Goal: Information Seeking & Learning: Learn about a topic

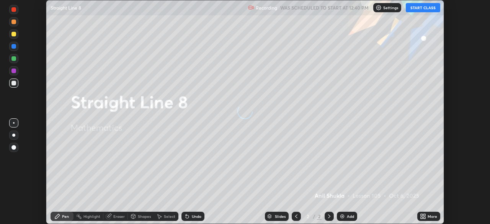
scroll to position [224, 490]
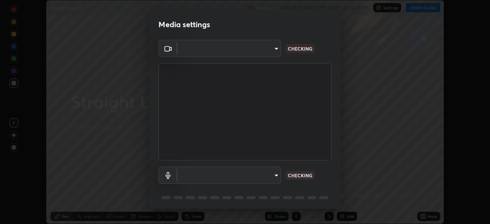
type input "c6d9f4fad3682c18dafb571cd2331b3ecaaf554884ec2734a231d331960bfaec"
type input "08d2579e0e28a31325e46f1a0935fd135ddd04ca2428966b5fd78fa4b1a724ef"
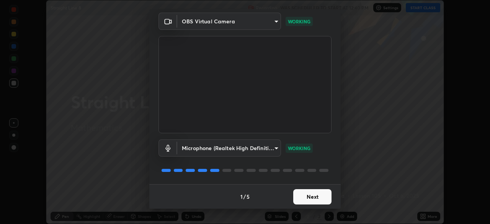
click at [317, 198] on button "Next" at bounding box center [312, 196] width 38 height 15
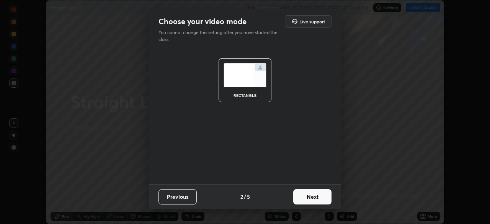
scroll to position [0, 0]
click at [318, 197] on button "Next" at bounding box center [312, 196] width 38 height 15
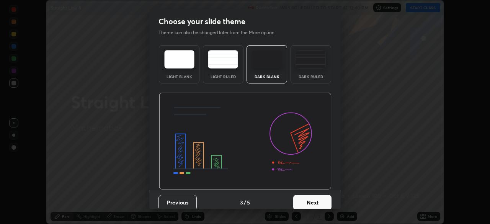
click at [318, 202] on button "Next" at bounding box center [312, 202] width 38 height 15
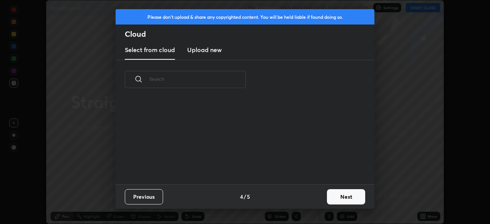
click at [337, 197] on button "Next" at bounding box center [346, 196] width 38 height 15
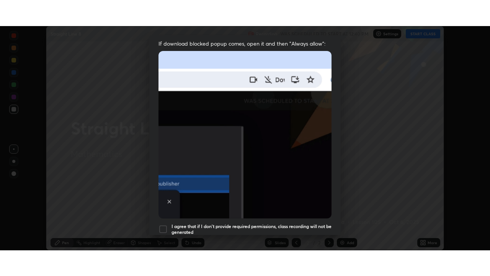
scroll to position [183, 0]
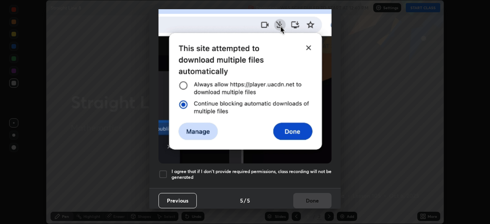
click at [165, 171] on div at bounding box center [163, 174] width 9 height 9
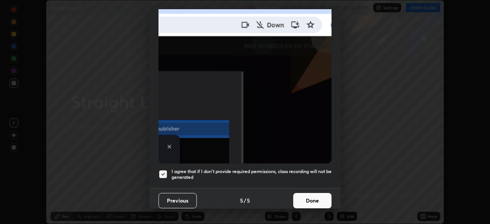
click at [314, 198] on button "Done" at bounding box center [312, 200] width 38 height 15
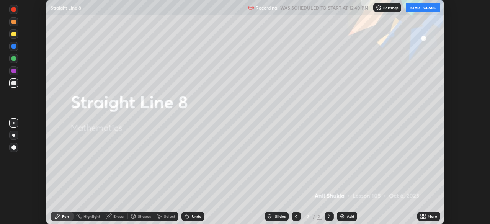
click at [418, 6] on button "START CLASS" at bounding box center [423, 7] width 34 height 9
click at [423, 216] on icon at bounding box center [423, 216] width 6 height 6
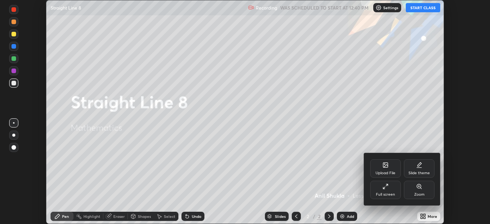
click at [386, 190] on div "Full screen" at bounding box center [385, 190] width 31 height 18
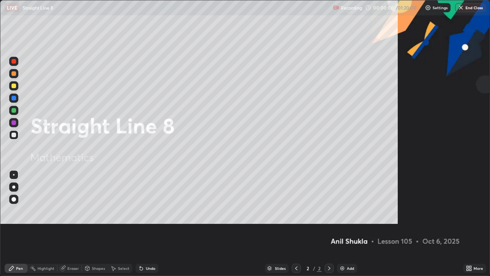
scroll to position [276, 490]
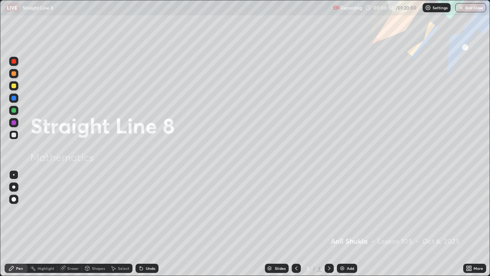
click at [15, 85] on div at bounding box center [13, 85] width 5 height 5
click at [331, 224] on icon at bounding box center [329, 268] width 6 height 6
click at [343, 224] on img at bounding box center [342, 268] width 6 height 6
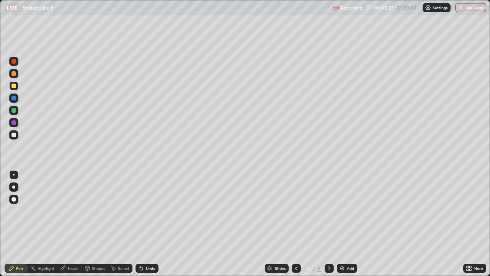
click at [15, 186] on div at bounding box center [13, 186] width 3 height 3
click at [68, 224] on div "Eraser" at bounding box center [72, 268] width 11 height 4
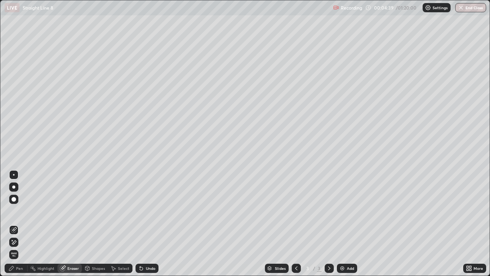
click at [18, 224] on div "Pen" at bounding box center [19, 268] width 7 height 4
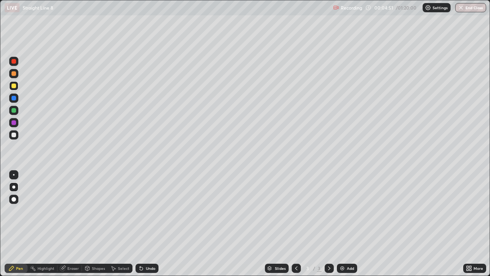
click at [15, 133] on div at bounding box center [13, 134] width 5 height 5
click at [14, 136] on div at bounding box center [13, 134] width 5 height 5
click at [150, 224] on div "Undo" at bounding box center [151, 268] width 10 height 4
click at [16, 123] on div at bounding box center [13, 122] width 9 height 9
click at [16, 110] on div at bounding box center [13, 110] width 5 height 5
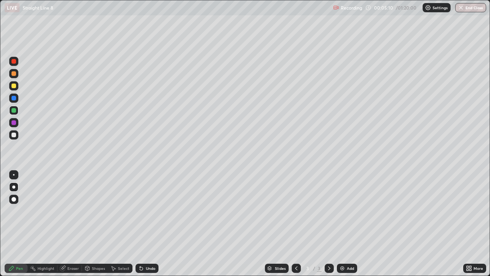
click at [14, 98] on div at bounding box center [13, 98] width 5 height 5
click at [11, 134] on div at bounding box center [13, 134] width 5 height 5
click at [15, 61] on div at bounding box center [13, 61] width 5 height 5
click at [149, 224] on div "Undo" at bounding box center [151, 268] width 10 height 4
click at [15, 133] on div at bounding box center [13, 134] width 5 height 5
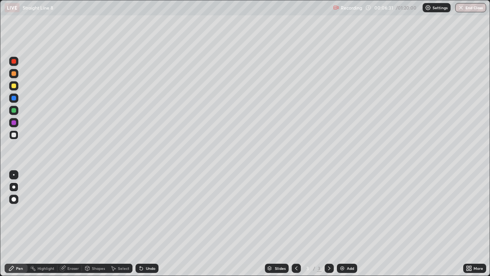
click at [14, 61] on div at bounding box center [13, 61] width 5 height 5
click at [15, 74] on div at bounding box center [13, 73] width 5 height 5
click at [14, 123] on div at bounding box center [13, 122] width 5 height 5
click at [14, 98] on div at bounding box center [13, 98] width 5 height 5
click at [14, 111] on div at bounding box center [13, 110] width 5 height 5
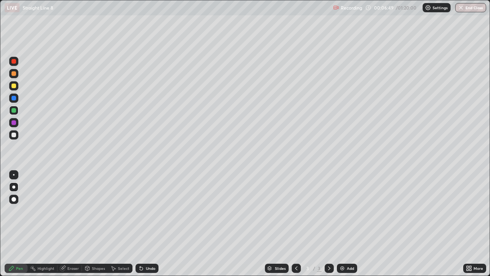
click at [14, 62] on div at bounding box center [13, 61] width 5 height 5
click at [14, 74] on div at bounding box center [13, 73] width 5 height 5
click at [15, 111] on div at bounding box center [13, 110] width 5 height 5
click at [15, 75] on div at bounding box center [13, 73] width 5 height 5
click at [14, 185] on div at bounding box center [13, 186] width 9 height 9
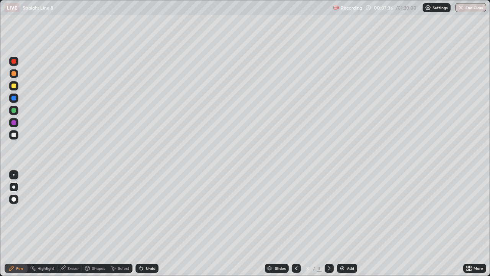
click at [13, 135] on div at bounding box center [13, 134] width 5 height 5
click at [77, 224] on div "Eraser" at bounding box center [72, 268] width 11 height 4
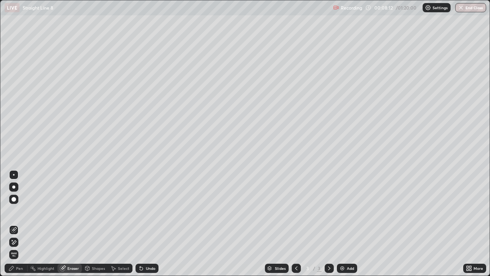
click at [20, 224] on div "Pen" at bounding box center [19, 268] width 7 height 4
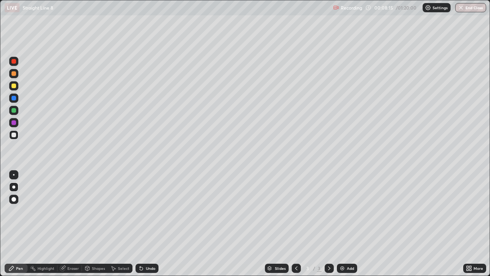
click at [72, 224] on div "Eraser" at bounding box center [72, 268] width 11 height 4
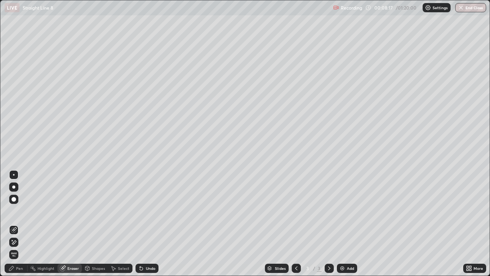
click at [20, 224] on div "Pen" at bounding box center [19, 268] width 7 height 4
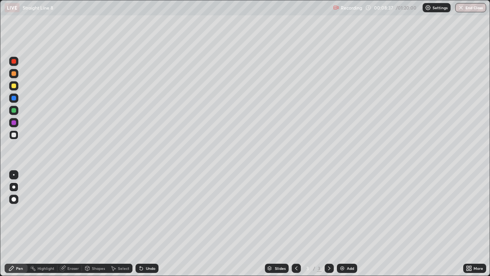
click at [14, 62] on div at bounding box center [13, 61] width 5 height 5
click at [12, 137] on div at bounding box center [13, 134] width 5 height 5
click at [13, 86] on div at bounding box center [13, 85] width 5 height 5
click at [14, 73] on div at bounding box center [13, 73] width 5 height 5
click at [14, 134] on div at bounding box center [13, 134] width 5 height 5
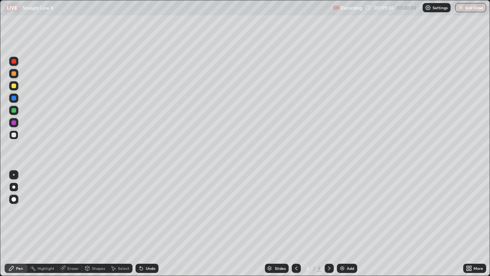
click at [67, 224] on div "Eraser" at bounding box center [69, 267] width 25 height 9
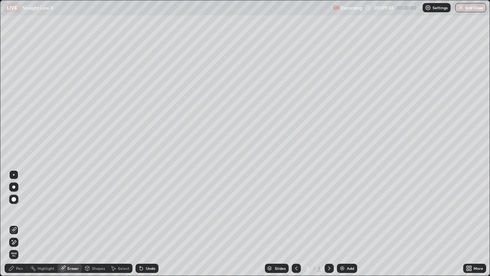
click at [12, 224] on icon at bounding box center [11, 268] width 5 height 5
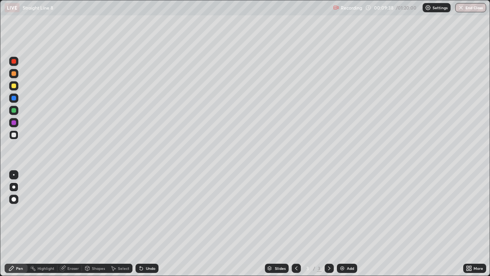
click at [13, 123] on div at bounding box center [13, 122] width 5 height 5
click at [13, 111] on div at bounding box center [13, 110] width 5 height 5
click at [14, 86] on div at bounding box center [13, 85] width 5 height 5
click at [15, 74] on div at bounding box center [13, 73] width 5 height 5
click at [114, 224] on icon at bounding box center [114, 268] width 4 height 5
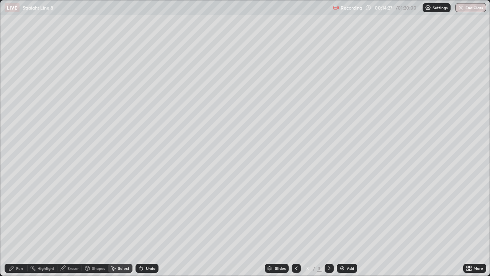
click at [328, 224] on icon at bounding box center [329, 268] width 6 height 6
click at [326, 224] on icon at bounding box center [329, 268] width 6 height 6
click at [343, 224] on img at bounding box center [342, 268] width 6 height 6
click at [10, 224] on div "Pen" at bounding box center [16, 267] width 23 height 9
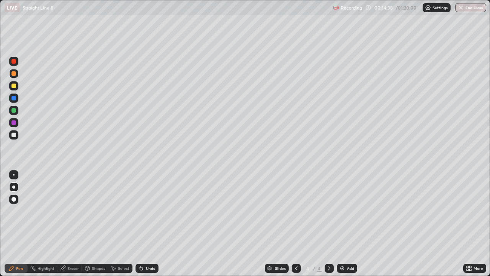
click at [13, 62] on div at bounding box center [13, 61] width 5 height 5
click at [146, 224] on div "Undo" at bounding box center [147, 267] width 23 height 9
click at [145, 224] on div "Undo" at bounding box center [147, 267] width 23 height 9
click at [147, 224] on div "Undo" at bounding box center [151, 268] width 10 height 4
click at [296, 224] on icon at bounding box center [296, 268] width 6 height 6
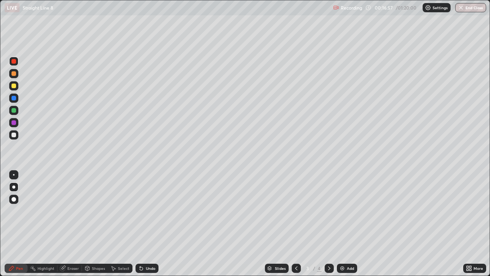
click at [16, 74] on div at bounding box center [13, 73] width 9 height 9
click at [149, 224] on div "Undo" at bounding box center [151, 268] width 10 height 4
click at [329, 224] on icon at bounding box center [329, 268] width 2 height 4
click at [297, 224] on icon at bounding box center [296, 268] width 6 height 6
click at [14, 110] on div at bounding box center [13, 110] width 5 height 5
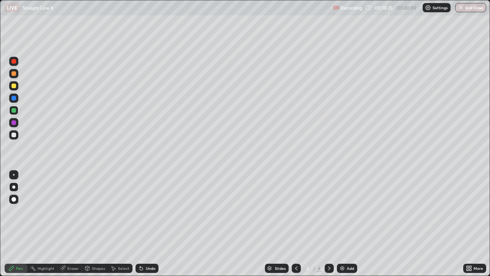
click at [15, 73] on div at bounding box center [13, 73] width 5 height 5
click at [15, 62] on div at bounding box center [13, 61] width 5 height 5
click at [329, 224] on icon at bounding box center [329, 268] width 6 height 6
click at [296, 224] on icon at bounding box center [296, 268] width 6 height 6
click at [118, 224] on div "Select" at bounding box center [123, 268] width 11 height 4
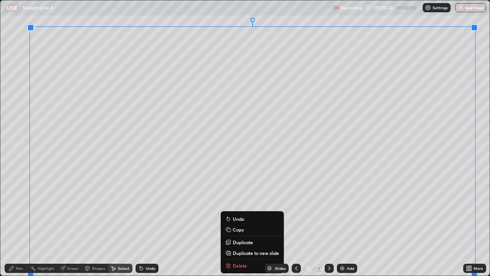
click at [242, 224] on p "Duplicate to new slide" at bounding box center [256, 253] width 46 height 6
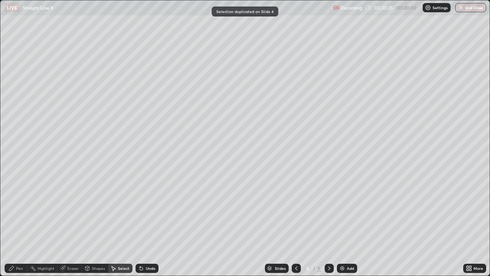
click at [72, 224] on div "Eraser" at bounding box center [72, 268] width 11 height 4
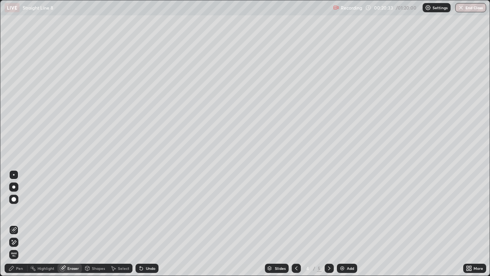
click at [17, 224] on div "Pen" at bounding box center [19, 268] width 7 height 4
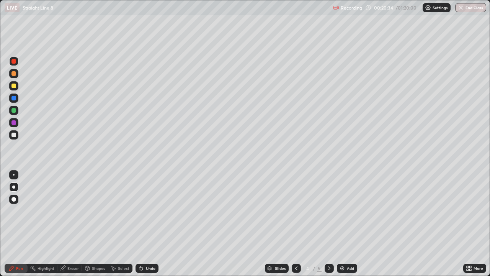
click at [16, 85] on div at bounding box center [13, 85] width 5 height 5
click at [75, 224] on div "Eraser" at bounding box center [72, 268] width 11 height 4
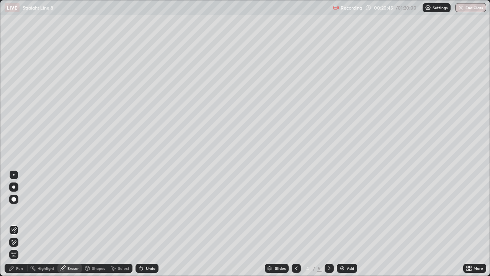
click at [18, 224] on div "Pen" at bounding box center [19, 268] width 7 height 4
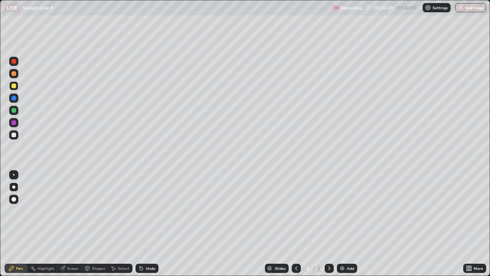
click at [74, 224] on div "Eraser" at bounding box center [72, 268] width 11 height 4
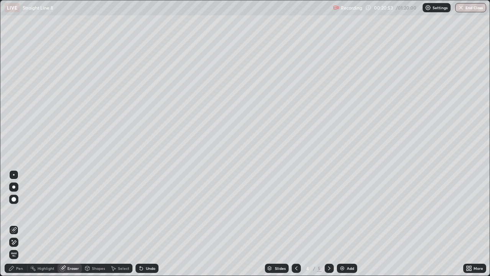
click at [16, 224] on div "Pen" at bounding box center [19, 268] width 7 height 4
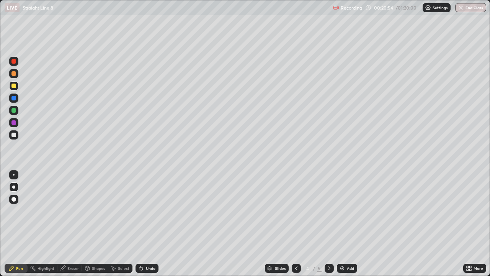
click at [13, 110] on div at bounding box center [13, 110] width 5 height 5
click at [72, 224] on div "Eraser" at bounding box center [72, 268] width 11 height 4
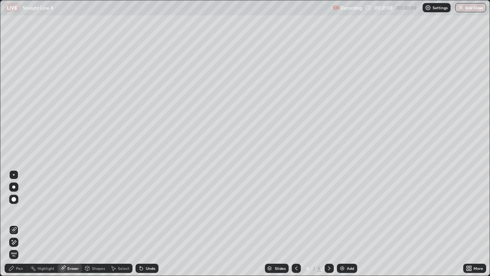
click at [18, 224] on div "Pen" at bounding box center [19, 268] width 7 height 4
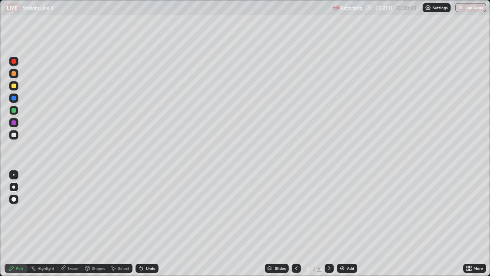
click at [148, 224] on div "Undo" at bounding box center [151, 268] width 10 height 4
click at [74, 224] on div "Eraser" at bounding box center [72, 268] width 11 height 4
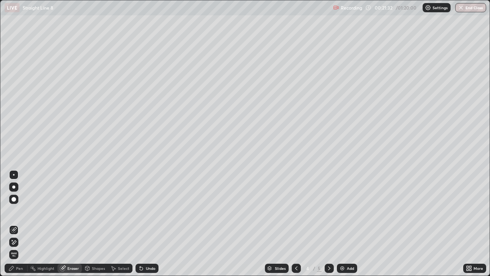
click at [21, 224] on div "Pen" at bounding box center [19, 268] width 7 height 4
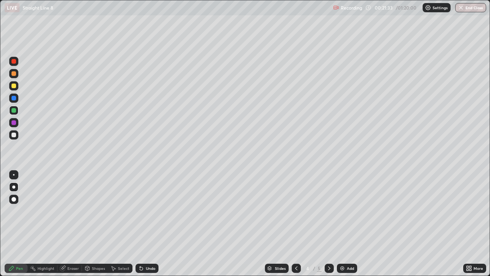
click at [14, 110] on div at bounding box center [13, 110] width 5 height 5
click at [73, 224] on div "Eraser" at bounding box center [72, 268] width 11 height 4
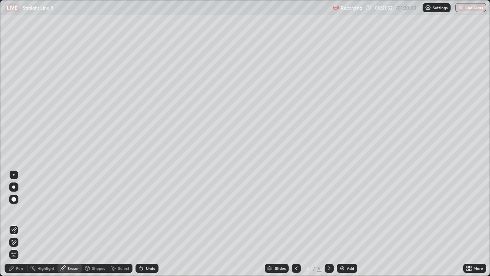
click at [16, 224] on div "Pen" at bounding box center [16, 267] width 23 height 9
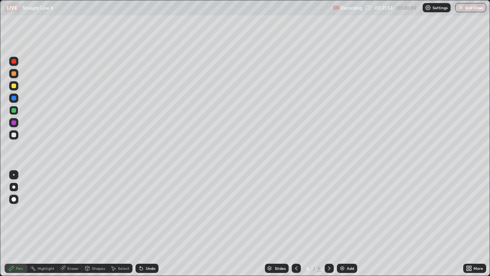
click at [15, 135] on div at bounding box center [13, 134] width 5 height 5
click at [65, 224] on icon at bounding box center [63, 268] width 6 height 6
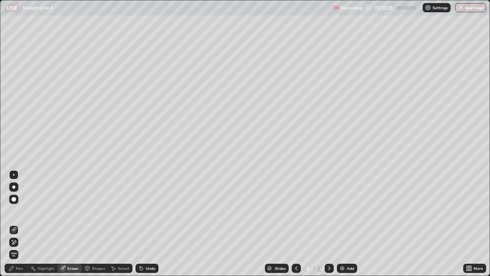
click at [18, 224] on div "Pen" at bounding box center [19, 268] width 7 height 4
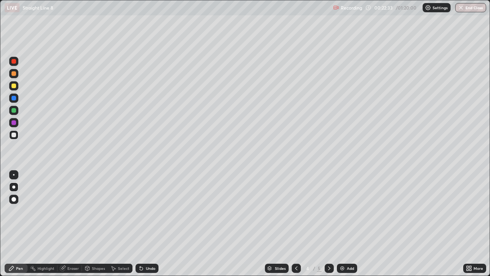
click at [12, 75] on div at bounding box center [13, 73] width 5 height 5
click at [13, 85] on div at bounding box center [13, 85] width 5 height 5
click at [13, 98] on div at bounding box center [13, 98] width 5 height 5
click at [15, 110] on div at bounding box center [13, 110] width 5 height 5
click at [13, 86] on div at bounding box center [13, 85] width 5 height 5
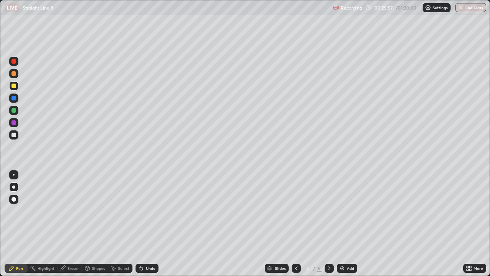
click at [329, 224] on icon at bounding box center [329, 268] width 2 height 4
click at [345, 224] on div "Add" at bounding box center [347, 267] width 20 height 9
click at [15, 85] on div at bounding box center [13, 85] width 5 height 5
click at [13, 134] on div at bounding box center [13, 134] width 5 height 5
click at [295, 224] on icon at bounding box center [296, 268] width 6 height 6
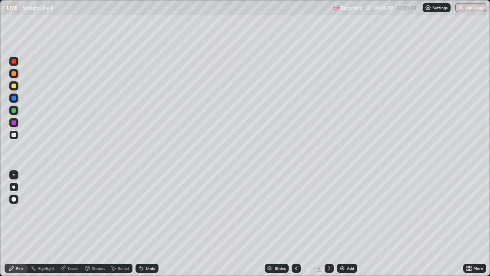
click at [296, 224] on icon at bounding box center [296, 268] width 2 height 4
click at [329, 224] on icon at bounding box center [329, 268] width 2 height 4
click at [331, 224] on icon at bounding box center [329, 268] width 6 height 6
click at [14, 74] on div at bounding box center [13, 73] width 5 height 5
click at [13, 62] on div at bounding box center [13, 61] width 5 height 5
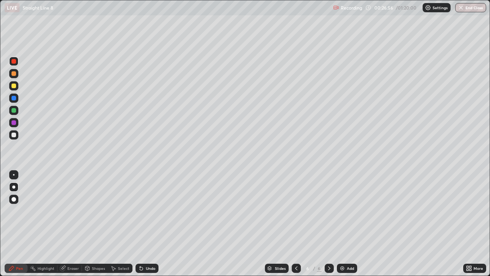
click at [14, 134] on div at bounding box center [13, 134] width 5 height 5
click at [12, 133] on div at bounding box center [13, 134] width 5 height 5
click at [14, 112] on div at bounding box center [13, 110] width 5 height 5
click at [14, 124] on div at bounding box center [13, 122] width 5 height 5
click at [13, 134] on div at bounding box center [13, 134] width 5 height 5
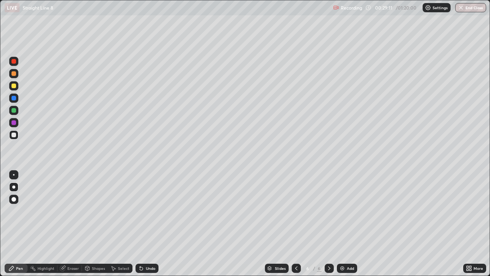
click at [13, 61] on div at bounding box center [13, 61] width 5 height 5
click at [14, 135] on div at bounding box center [13, 134] width 5 height 5
click at [151, 224] on div "Undo" at bounding box center [151, 268] width 10 height 4
click at [14, 123] on div at bounding box center [13, 122] width 5 height 5
click at [295, 224] on icon at bounding box center [296, 268] width 6 height 6
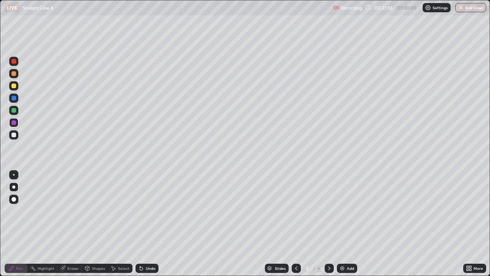
click at [296, 224] on icon at bounding box center [296, 268] width 2 height 4
click at [328, 224] on icon at bounding box center [329, 268] width 6 height 6
click at [329, 224] on icon at bounding box center [329, 268] width 6 height 6
click at [296, 224] on icon at bounding box center [296, 268] width 6 height 6
click at [294, 224] on icon at bounding box center [296, 268] width 6 height 6
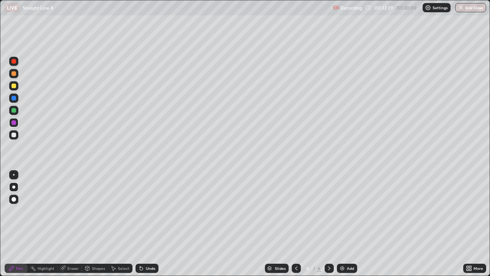
click at [328, 224] on icon at bounding box center [329, 268] width 2 height 4
click at [330, 224] on icon at bounding box center [329, 268] width 6 height 6
click at [14, 73] on div at bounding box center [13, 73] width 5 height 5
click at [14, 86] on div at bounding box center [13, 85] width 5 height 5
click at [15, 188] on div at bounding box center [13, 186] width 9 height 9
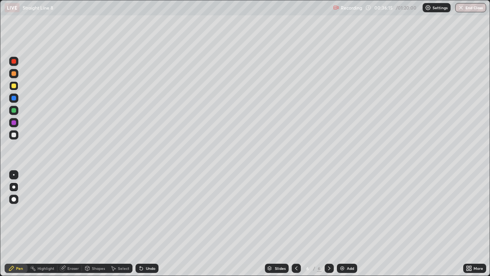
click at [328, 224] on icon at bounding box center [329, 268] width 6 height 6
click at [328, 224] on icon at bounding box center [329, 268] width 2 height 4
click at [328, 224] on icon at bounding box center [329, 268] width 6 height 6
click at [329, 224] on icon at bounding box center [329, 268] width 2 height 4
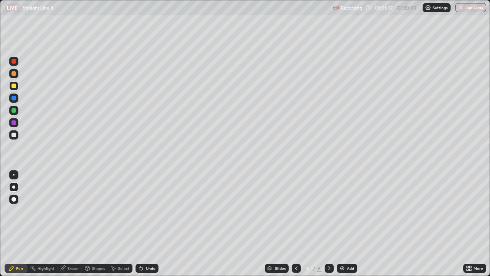
click at [344, 224] on img at bounding box center [342, 268] width 6 height 6
click at [14, 88] on div at bounding box center [13, 85] width 5 height 5
click at [13, 186] on div at bounding box center [13, 186] width 3 height 3
click at [146, 224] on div "Undo" at bounding box center [151, 268] width 10 height 4
click at [147, 224] on div "Undo" at bounding box center [151, 268] width 10 height 4
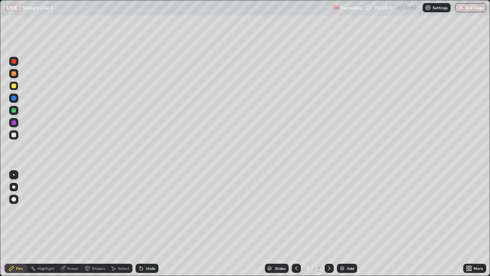
click at [15, 137] on div at bounding box center [13, 134] width 9 height 9
click at [13, 135] on div at bounding box center [13, 134] width 5 height 5
click at [70, 224] on div "Eraser" at bounding box center [72, 268] width 11 height 4
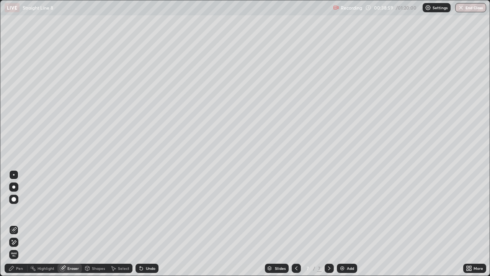
click at [16, 224] on div "Pen" at bounding box center [19, 268] width 7 height 4
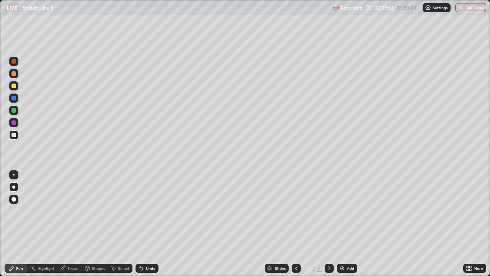
click at [15, 124] on div at bounding box center [13, 122] width 5 height 5
click at [14, 111] on div at bounding box center [13, 110] width 5 height 5
click at [15, 99] on div at bounding box center [13, 98] width 5 height 5
click at [11, 136] on div at bounding box center [13, 134] width 5 height 5
click at [15, 62] on div at bounding box center [13, 61] width 5 height 5
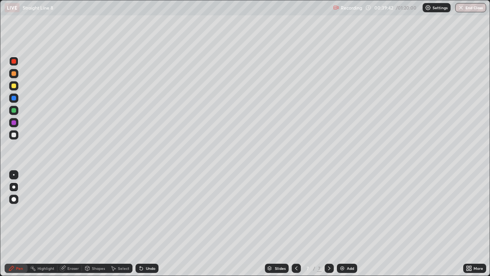
click at [150, 224] on div "Undo" at bounding box center [151, 268] width 10 height 4
click at [69, 224] on div "Eraser" at bounding box center [72, 268] width 11 height 4
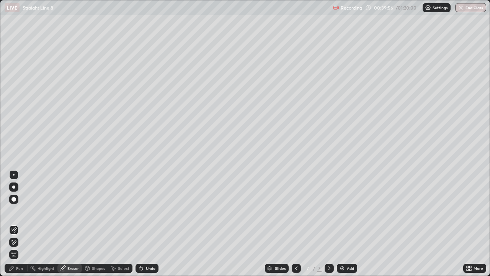
click at [18, 224] on div "Pen" at bounding box center [19, 268] width 7 height 4
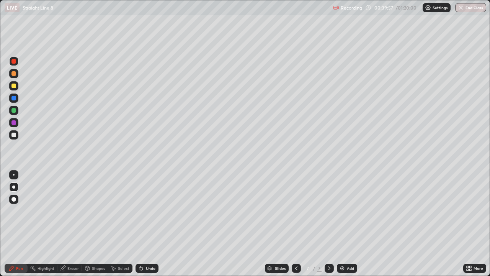
click at [14, 136] on div at bounding box center [13, 134] width 5 height 5
click at [14, 63] on div at bounding box center [13, 61] width 5 height 5
click at [13, 123] on div at bounding box center [13, 122] width 5 height 5
click at [67, 224] on div "Eraser" at bounding box center [69, 267] width 25 height 9
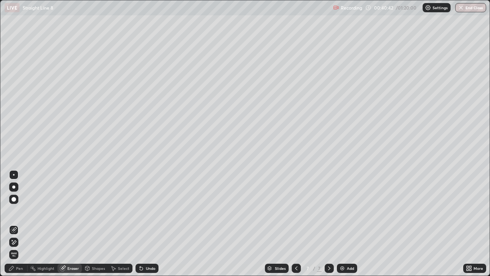
click at [15, 224] on div "Pen" at bounding box center [16, 267] width 23 height 9
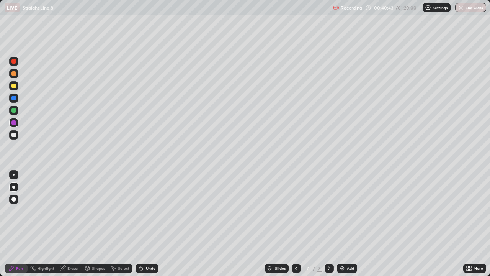
click at [11, 87] on div at bounding box center [13, 85] width 5 height 5
click at [70, 224] on div "Eraser" at bounding box center [72, 268] width 11 height 4
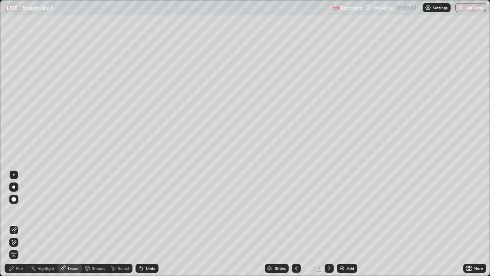
click at [18, 224] on div "Pen" at bounding box center [19, 268] width 7 height 4
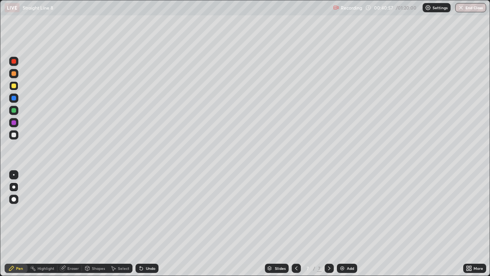
click at [14, 122] on div at bounding box center [13, 122] width 5 height 5
click at [15, 122] on div at bounding box center [13, 122] width 5 height 5
click at [16, 135] on div at bounding box center [13, 134] width 9 height 9
click at [144, 224] on div "Undo" at bounding box center [147, 267] width 23 height 9
click at [13, 99] on div at bounding box center [13, 98] width 5 height 5
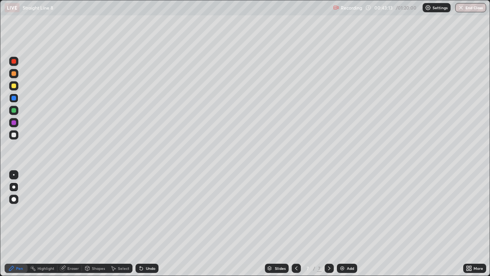
click at [11, 134] on div at bounding box center [13, 134] width 5 height 5
click at [13, 99] on div at bounding box center [13, 98] width 5 height 5
click at [146, 224] on div "Undo" at bounding box center [151, 268] width 10 height 4
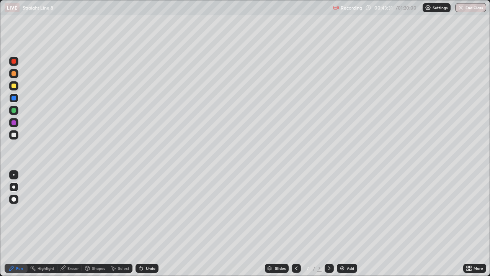
click at [146, 224] on div "Undo" at bounding box center [151, 268] width 10 height 4
click at [146, 224] on div "Undo" at bounding box center [147, 267] width 23 height 9
click at [68, 224] on div "Eraser" at bounding box center [72, 268] width 11 height 4
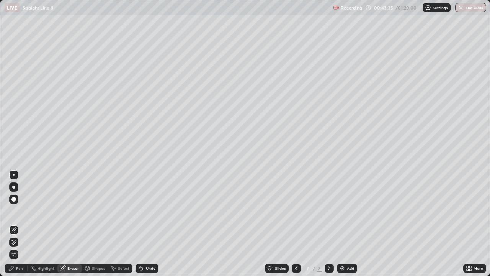
click at [15, 224] on div "Pen" at bounding box center [16, 267] width 23 height 9
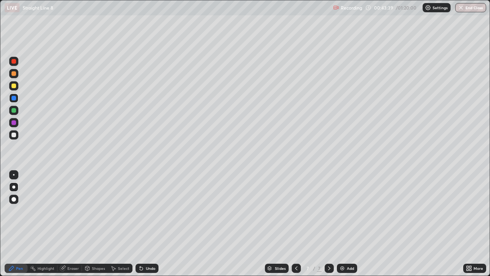
click at [70, 224] on div "Eraser" at bounding box center [72, 268] width 11 height 4
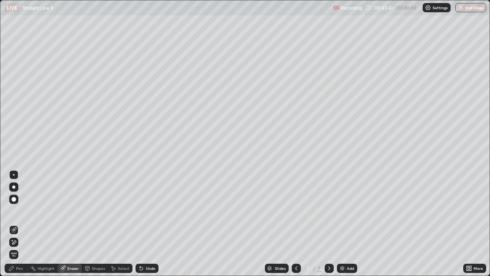
click at [21, 224] on div "Pen" at bounding box center [19, 268] width 7 height 4
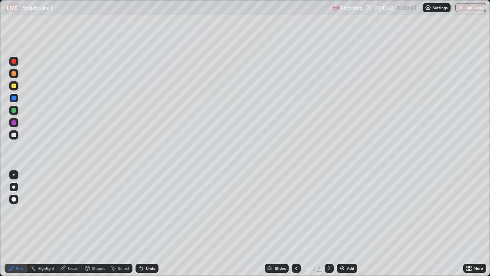
click at [15, 133] on div at bounding box center [13, 134] width 5 height 5
click at [14, 84] on div at bounding box center [13, 85] width 5 height 5
click at [330, 224] on icon at bounding box center [329, 268] width 6 height 6
click at [328, 224] on icon at bounding box center [329, 268] width 2 height 4
click at [348, 224] on div "Add" at bounding box center [350, 268] width 7 height 4
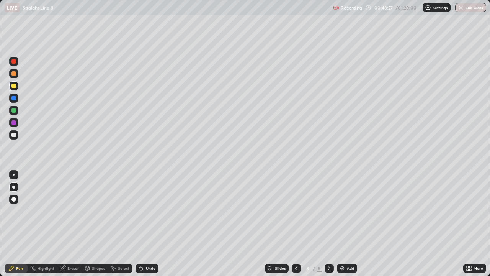
click at [151, 224] on div "Undo" at bounding box center [151, 268] width 10 height 4
click at [11, 136] on div at bounding box center [13, 134] width 9 height 9
click at [148, 224] on div "Undo" at bounding box center [151, 268] width 10 height 4
click at [150, 224] on div "Undo" at bounding box center [151, 268] width 10 height 4
click at [14, 109] on div at bounding box center [13, 110] width 5 height 5
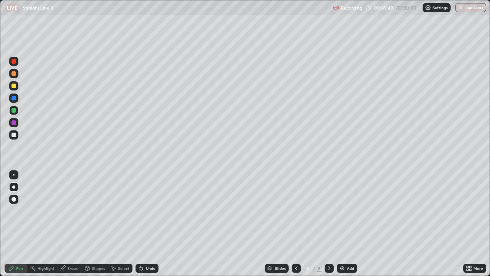
click at [151, 224] on div "Undo" at bounding box center [151, 268] width 10 height 4
click at [152, 224] on div "Undo" at bounding box center [151, 268] width 10 height 4
click at [14, 124] on div at bounding box center [13, 122] width 5 height 5
click at [15, 111] on div at bounding box center [13, 110] width 5 height 5
click at [146, 224] on div "Undo" at bounding box center [151, 268] width 10 height 4
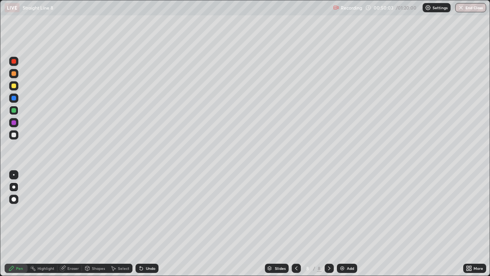
click at [147, 224] on div "Undo" at bounding box center [151, 268] width 10 height 4
click at [144, 224] on div "Undo" at bounding box center [147, 267] width 23 height 9
click at [15, 98] on div at bounding box center [13, 98] width 5 height 5
click at [15, 136] on div at bounding box center [13, 134] width 5 height 5
click at [150, 224] on div "Undo" at bounding box center [147, 267] width 23 height 9
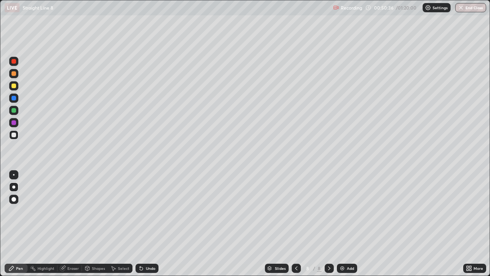
click at [14, 111] on div at bounding box center [13, 110] width 5 height 5
click at [14, 99] on div at bounding box center [13, 98] width 5 height 5
click at [14, 133] on div at bounding box center [13, 134] width 5 height 5
click at [14, 63] on div at bounding box center [13, 61] width 5 height 5
click at [147, 224] on div "Undo" at bounding box center [151, 268] width 10 height 4
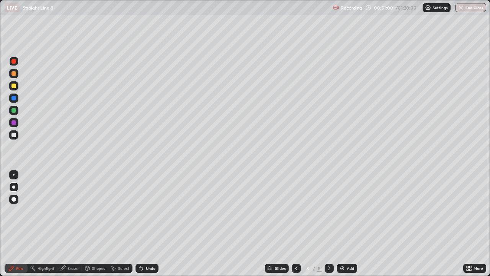
click at [147, 224] on div "Undo" at bounding box center [151, 268] width 10 height 4
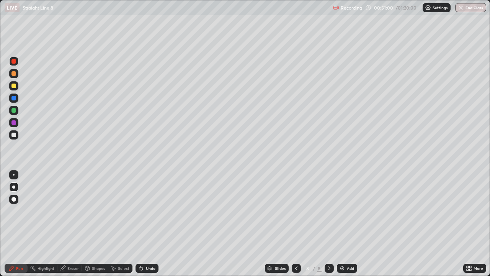
click at [147, 224] on div "Undo" at bounding box center [151, 268] width 10 height 4
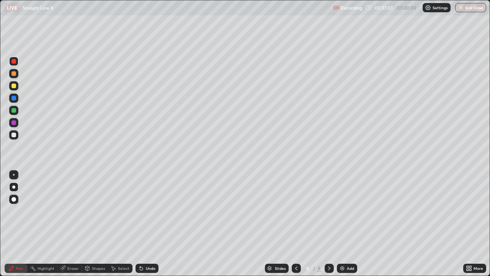
click at [147, 224] on div "Undo" at bounding box center [151, 268] width 10 height 4
click at [146, 224] on div "Undo" at bounding box center [147, 267] width 23 height 9
click at [13, 136] on div at bounding box center [13, 134] width 5 height 5
click at [14, 60] on div at bounding box center [13, 61] width 5 height 5
click at [65, 224] on icon at bounding box center [63, 267] width 4 height 4
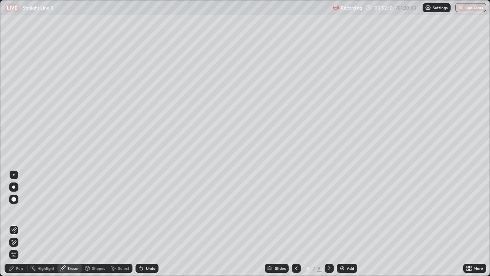
click at [17, 224] on div "Pen" at bounding box center [19, 268] width 7 height 4
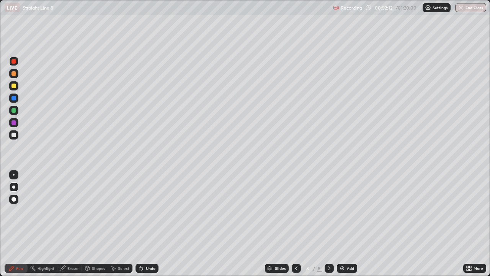
click at [14, 135] on div at bounding box center [13, 134] width 5 height 5
click at [13, 136] on div at bounding box center [13, 134] width 5 height 5
click at [14, 64] on div at bounding box center [13, 61] width 9 height 9
click at [150, 224] on div "Undo" at bounding box center [151, 268] width 10 height 4
click at [147, 224] on div "Undo" at bounding box center [147, 267] width 23 height 9
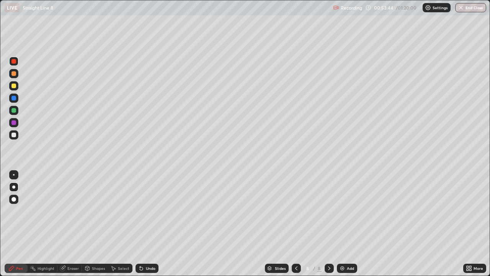
click at [146, 224] on div "Undo" at bounding box center [145, 267] width 26 height 15
click at [150, 224] on div "Undo" at bounding box center [151, 268] width 10 height 4
click at [15, 85] on div at bounding box center [13, 85] width 5 height 5
click at [14, 73] on div at bounding box center [13, 73] width 5 height 5
click at [14, 64] on div at bounding box center [13, 61] width 9 height 9
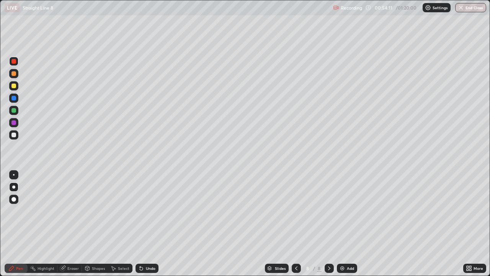
click at [13, 112] on div at bounding box center [13, 110] width 5 height 5
click at [232, 224] on div "Slides 8 / 8 Add" at bounding box center [311, 267] width 305 height 15
click at [144, 224] on div "Undo" at bounding box center [147, 267] width 23 height 9
click at [15, 83] on div at bounding box center [13, 85] width 5 height 5
click at [18, 224] on div "Pen" at bounding box center [19, 268] width 7 height 4
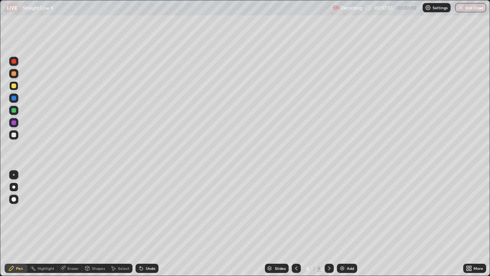
click at [13, 186] on div at bounding box center [13, 186] width 3 height 3
click at [13, 86] on div at bounding box center [13, 85] width 5 height 5
click at [12, 188] on div at bounding box center [13, 186] width 9 height 9
click at [18, 224] on div "Pen" at bounding box center [19, 268] width 7 height 4
click at [328, 224] on icon at bounding box center [329, 268] width 6 height 6
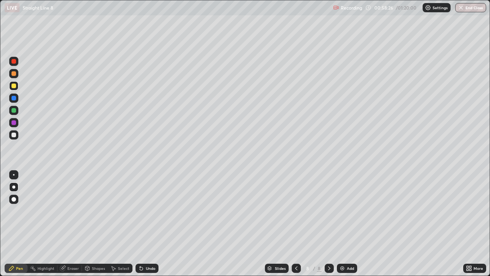
click at [347, 224] on div "Add" at bounding box center [347, 267] width 20 height 9
click at [328, 224] on icon at bounding box center [329, 268] width 6 height 6
click at [13, 189] on div at bounding box center [13, 186] width 9 height 9
click at [13, 196] on div at bounding box center [13, 199] width 9 height 9
click at [13, 87] on div at bounding box center [13, 85] width 5 height 5
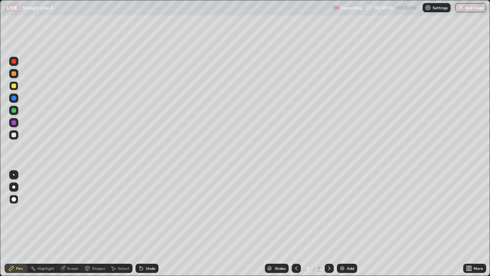
click at [15, 134] on div at bounding box center [13, 134] width 5 height 5
click at [69, 224] on div "Eraser" at bounding box center [72, 268] width 11 height 4
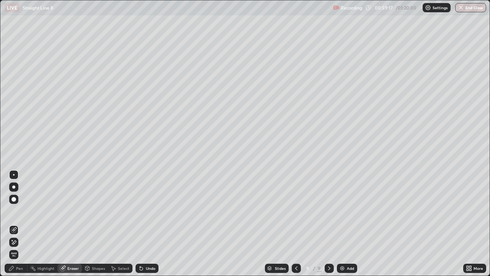
click at [14, 224] on icon at bounding box center [11, 268] width 6 height 6
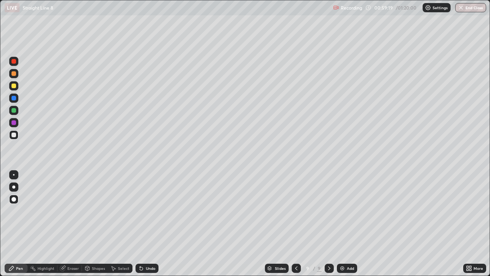
click at [15, 98] on div at bounding box center [13, 98] width 5 height 5
click at [13, 85] on div at bounding box center [13, 85] width 5 height 5
click at [15, 112] on div at bounding box center [13, 110] width 5 height 5
click at [14, 62] on div at bounding box center [13, 61] width 5 height 5
click at [15, 135] on div at bounding box center [13, 134] width 5 height 5
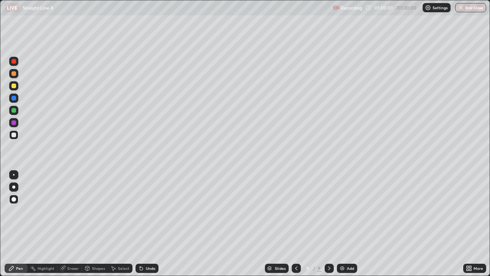
click at [15, 61] on div at bounding box center [13, 61] width 5 height 5
click at [13, 74] on div at bounding box center [13, 73] width 5 height 5
click at [14, 186] on div at bounding box center [13, 186] width 3 height 3
click at [14, 135] on div at bounding box center [13, 134] width 5 height 5
click at [69, 224] on div "Eraser" at bounding box center [72, 268] width 11 height 4
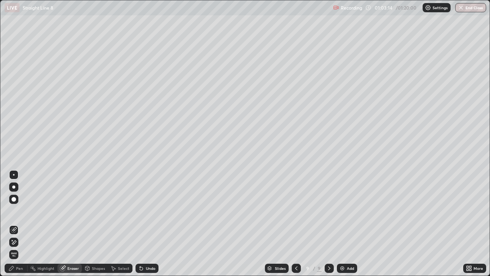
click at [16, 224] on div "Pen" at bounding box center [16, 267] width 23 height 9
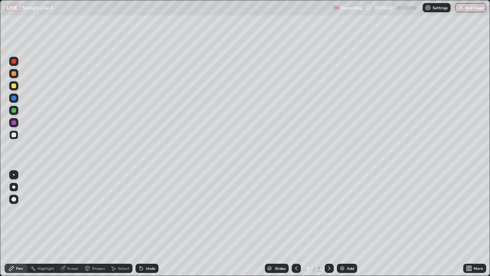
click at [12, 86] on div at bounding box center [13, 85] width 5 height 5
click at [327, 224] on icon at bounding box center [329, 268] width 6 height 6
click at [345, 224] on div "Add" at bounding box center [347, 267] width 20 height 9
click at [12, 86] on div at bounding box center [13, 85] width 5 height 5
click at [146, 224] on div "Undo" at bounding box center [151, 268] width 10 height 4
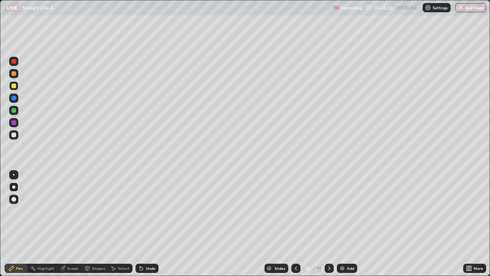
click at [148, 224] on div "Undo" at bounding box center [151, 268] width 10 height 4
click at [150, 224] on div "Undo" at bounding box center [151, 268] width 10 height 4
click at [149, 224] on div "Undo" at bounding box center [151, 268] width 10 height 4
click at [13, 134] on div at bounding box center [13, 134] width 5 height 5
click at [14, 136] on div at bounding box center [13, 134] width 5 height 5
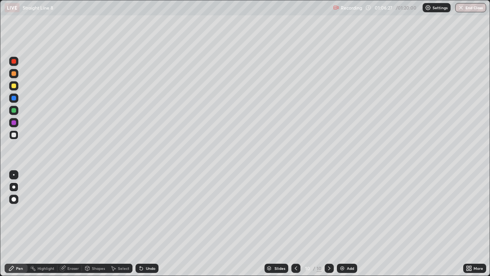
click at [152, 224] on div "Undo" at bounding box center [151, 268] width 10 height 4
click at [15, 109] on div at bounding box center [13, 110] width 5 height 5
click at [142, 224] on icon at bounding box center [141, 268] width 6 height 6
click at [146, 224] on div "Undo" at bounding box center [151, 268] width 10 height 4
click at [13, 123] on div at bounding box center [13, 122] width 5 height 5
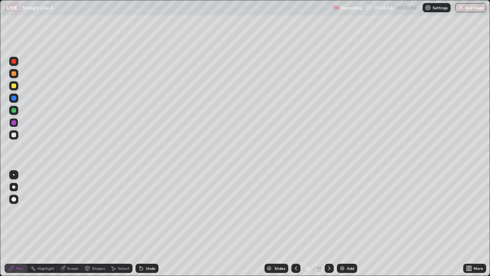
click at [14, 62] on div at bounding box center [13, 61] width 5 height 5
click at [149, 224] on div "Undo" at bounding box center [151, 268] width 10 height 4
click at [147, 224] on div "Undo" at bounding box center [147, 267] width 23 height 9
click at [150, 224] on div "Undo" at bounding box center [151, 268] width 10 height 4
click at [148, 224] on div "Undo" at bounding box center [151, 268] width 10 height 4
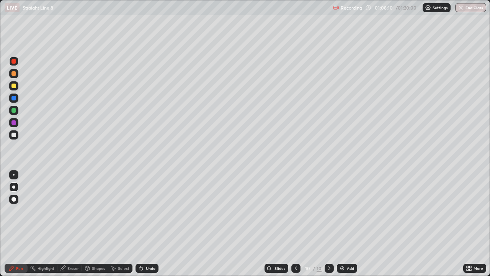
click at [148, 224] on div "Undo" at bounding box center [145, 267] width 26 height 15
click at [147, 224] on div "Undo" at bounding box center [145, 267] width 26 height 15
click at [13, 136] on div at bounding box center [13, 134] width 5 height 5
click at [15, 99] on div at bounding box center [13, 98] width 5 height 5
click at [14, 136] on div at bounding box center [13, 134] width 5 height 5
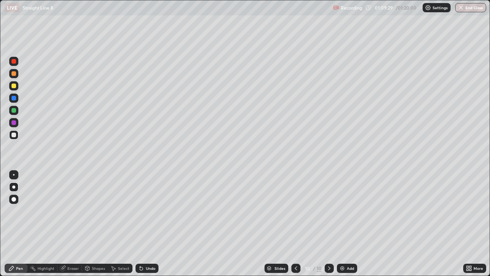
click at [147, 224] on div "Undo" at bounding box center [151, 268] width 10 height 4
click at [148, 224] on div "Undo" at bounding box center [145, 267] width 26 height 15
click at [150, 224] on div "Undo" at bounding box center [151, 268] width 10 height 4
click at [147, 224] on div "Undo" at bounding box center [145, 267] width 26 height 15
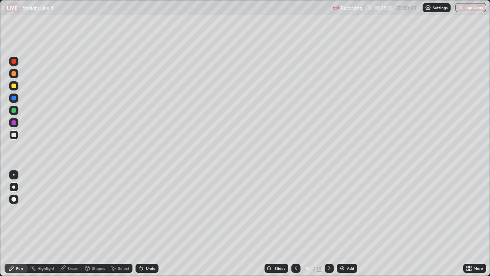
click at [146, 224] on div "Undo" at bounding box center [145, 267] width 26 height 15
click at [14, 98] on div at bounding box center [13, 98] width 5 height 5
click at [295, 224] on icon at bounding box center [296, 268] width 6 height 6
click at [330, 224] on icon at bounding box center [329, 268] width 6 height 6
click at [15, 85] on div at bounding box center [13, 85] width 5 height 5
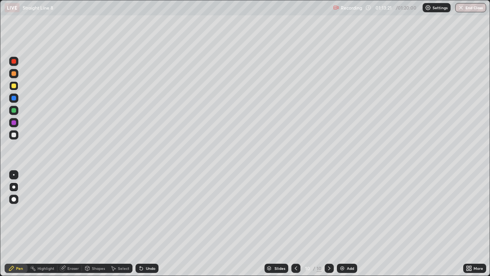
click at [13, 188] on div at bounding box center [13, 186] width 3 height 3
click at [333, 224] on div "Slides 10 / 10 Add" at bounding box center [311, 267] width 305 height 15
click at [342, 224] on img at bounding box center [342, 268] width 6 height 6
click at [13, 109] on div at bounding box center [13, 110] width 5 height 5
click at [13, 87] on div at bounding box center [13, 85] width 5 height 5
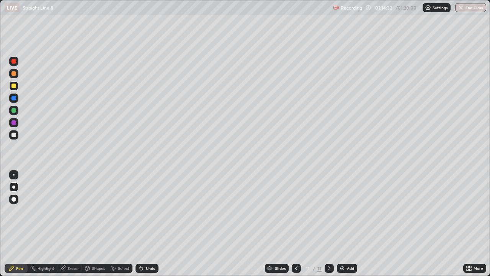
click at [14, 111] on div at bounding box center [13, 110] width 5 height 5
click at [15, 122] on div at bounding box center [13, 122] width 5 height 5
click at [14, 123] on div at bounding box center [13, 122] width 5 height 5
click at [14, 136] on div at bounding box center [13, 134] width 5 height 5
click at [14, 134] on div at bounding box center [13, 134] width 5 height 5
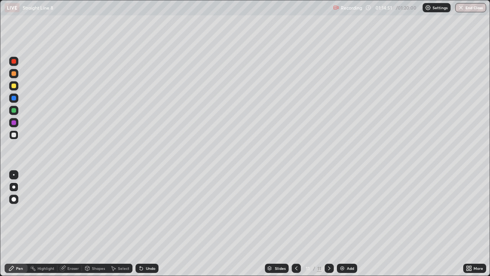
click at [15, 110] on div at bounding box center [13, 110] width 5 height 5
click at [15, 98] on div at bounding box center [13, 98] width 5 height 5
click at [329, 224] on icon at bounding box center [329, 268] width 6 height 6
click at [328, 224] on icon at bounding box center [329, 268] width 6 height 6
click at [327, 224] on icon at bounding box center [329, 268] width 6 height 6
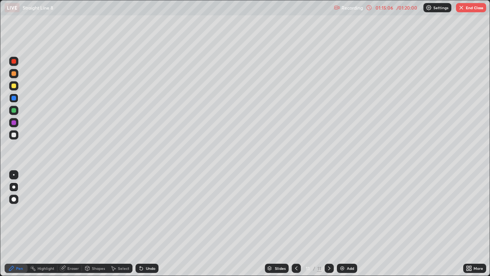
click at [343, 224] on img at bounding box center [342, 268] width 6 height 6
click at [13, 86] on div at bounding box center [13, 85] width 5 height 5
click at [147, 224] on div "Undo" at bounding box center [151, 268] width 10 height 4
click at [14, 98] on div at bounding box center [13, 98] width 5 height 5
click at [14, 136] on div at bounding box center [13, 134] width 5 height 5
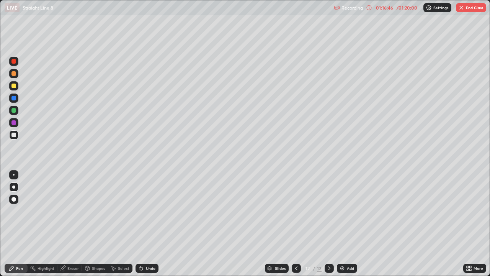
click at [15, 111] on div at bounding box center [13, 110] width 5 height 5
click at [294, 224] on icon at bounding box center [296, 268] width 6 height 6
click at [295, 224] on icon at bounding box center [296, 268] width 2 height 4
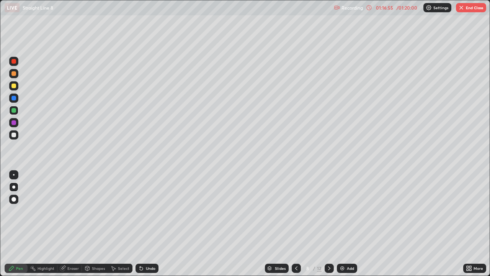
click at [296, 224] on icon at bounding box center [296, 268] width 6 height 6
click at [295, 224] on icon at bounding box center [296, 268] width 6 height 6
click at [296, 224] on icon at bounding box center [296, 268] width 6 height 6
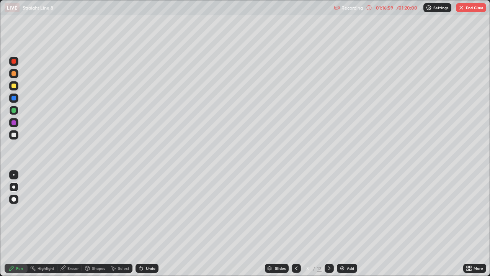
click at [296, 224] on icon at bounding box center [296, 268] width 6 height 6
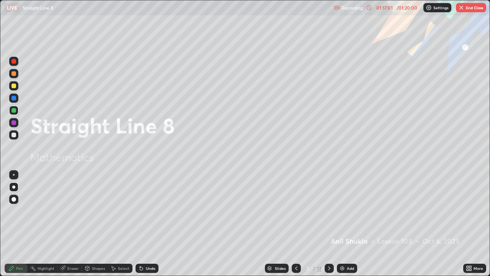
click at [15, 86] on div at bounding box center [13, 85] width 5 height 5
click at [15, 123] on div at bounding box center [13, 122] width 5 height 5
click at [11, 98] on div at bounding box center [13, 98] width 5 height 5
click at [148, 224] on div "Undo" at bounding box center [151, 268] width 10 height 4
click at [142, 224] on div "Undo" at bounding box center [145, 267] width 26 height 15
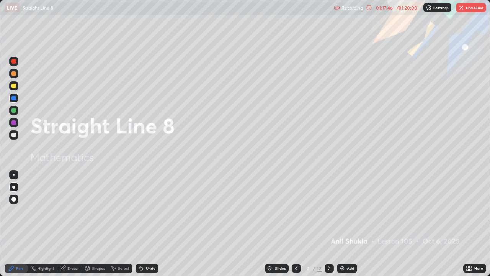
click at [14, 110] on div at bounding box center [13, 110] width 5 height 5
click at [14, 124] on div at bounding box center [13, 122] width 5 height 5
click at [13, 86] on div at bounding box center [13, 85] width 5 height 5
click at [13, 60] on div at bounding box center [13, 61] width 5 height 5
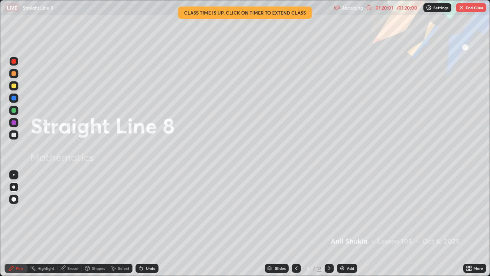
click at [146, 224] on div "Undo" at bounding box center [151, 268] width 10 height 4
click at [296, 224] on icon at bounding box center [296, 268] width 6 height 6
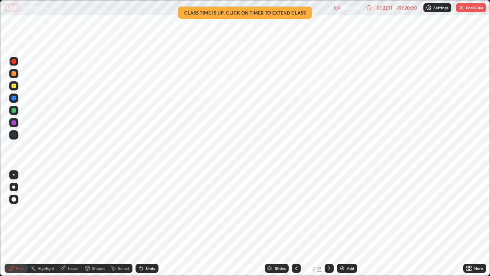
click at [332, 224] on div at bounding box center [329, 267] width 9 height 9
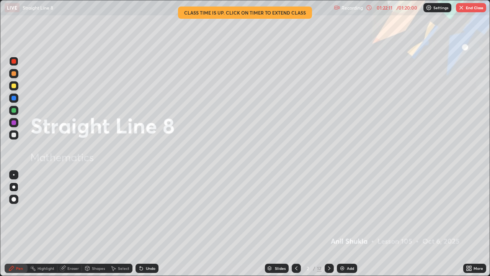
click at [328, 224] on icon at bounding box center [329, 268] width 2 height 4
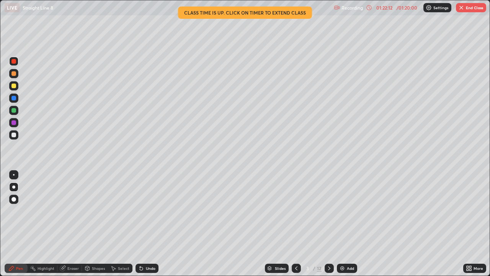
click at [329, 224] on icon at bounding box center [329, 268] width 6 height 6
click at [325, 224] on div at bounding box center [329, 267] width 9 height 9
click at [328, 224] on icon at bounding box center [329, 268] width 6 height 6
click at [329, 224] on icon at bounding box center [329, 268] width 6 height 6
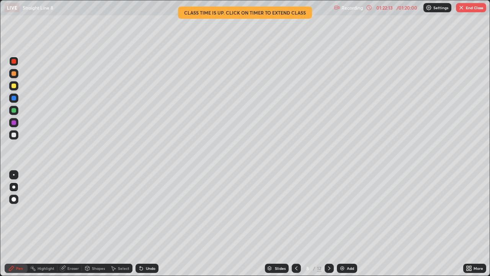
click at [328, 224] on div at bounding box center [329, 267] width 9 height 9
click at [332, 224] on div at bounding box center [329, 267] width 9 height 9
click at [327, 224] on icon at bounding box center [329, 268] width 6 height 6
click at [329, 224] on icon at bounding box center [329, 268] width 6 height 6
click at [147, 224] on div "Undo" at bounding box center [151, 268] width 10 height 4
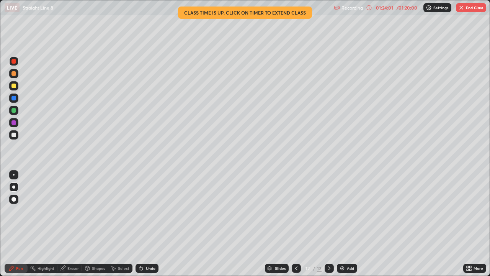
click at [466, 11] on button "End Class" at bounding box center [471, 7] width 30 height 9
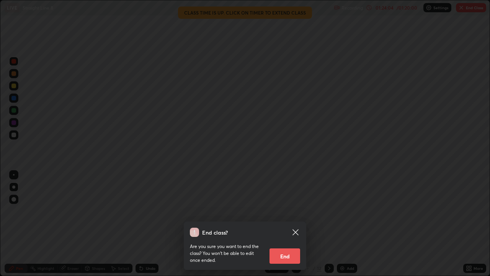
click at [340, 91] on div "End class? Are you sure you want to end the class? You won’t be able to edit on…" at bounding box center [245, 138] width 490 height 276
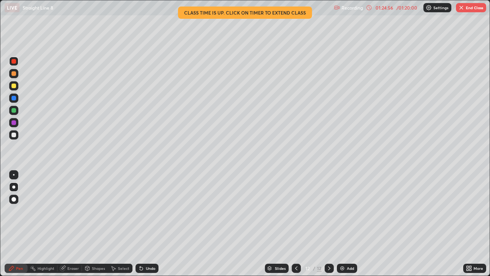
click at [297, 224] on div at bounding box center [296, 267] width 9 height 9
click at [296, 224] on icon at bounding box center [296, 268] width 6 height 6
click at [298, 224] on icon at bounding box center [296, 268] width 6 height 6
click at [298, 224] on div at bounding box center [296, 267] width 9 height 15
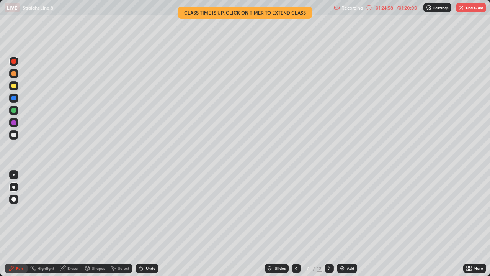
click at [298, 224] on div at bounding box center [296, 267] width 9 height 15
click at [297, 224] on div at bounding box center [296, 267] width 9 height 15
click at [295, 224] on icon at bounding box center [296, 268] width 6 height 6
click at [296, 224] on icon at bounding box center [296, 268] width 6 height 6
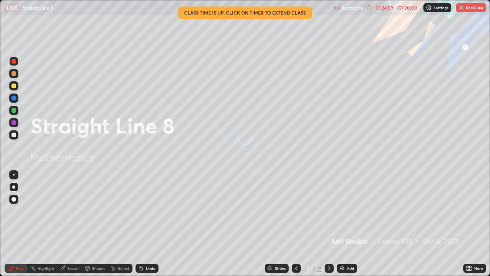
click at [296, 224] on icon at bounding box center [296, 268] width 6 height 6
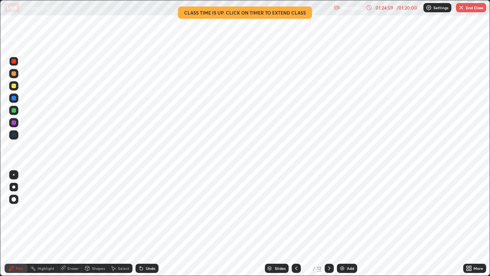
click at [296, 224] on icon at bounding box center [296, 268] width 6 height 6
click at [329, 224] on icon at bounding box center [329, 268] width 6 height 6
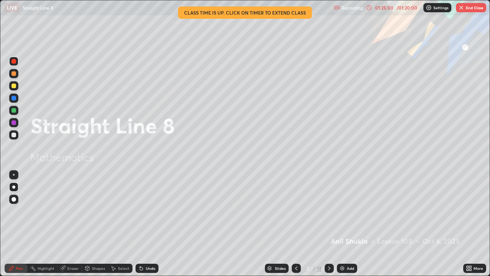
click at [329, 224] on icon at bounding box center [329, 268] width 6 height 6
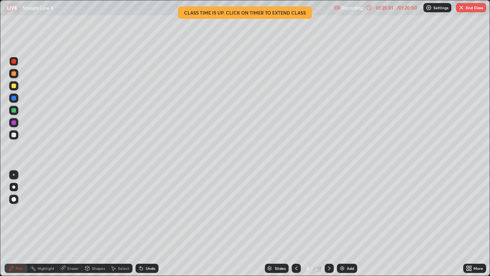
click at [296, 224] on icon at bounding box center [296, 268] width 6 height 6
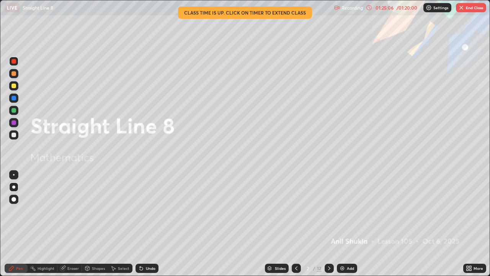
click at [329, 224] on icon at bounding box center [329, 268] width 6 height 6
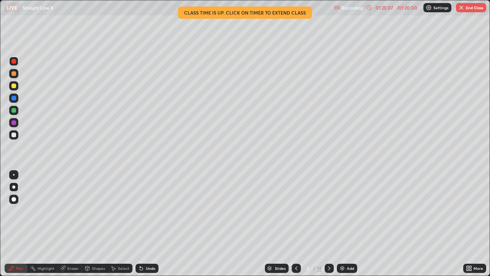
click at [329, 224] on icon at bounding box center [329, 268] width 6 height 6
click at [328, 224] on icon at bounding box center [329, 268] width 2 height 4
click at [329, 224] on icon at bounding box center [329, 268] width 6 height 6
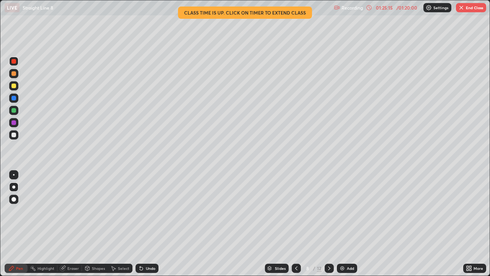
click at [328, 224] on div at bounding box center [329, 267] width 9 height 9
click at [140, 224] on icon at bounding box center [141, 268] width 3 height 3
click at [329, 224] on icon at bounding box center [329, 268] width 6 height 6
click at [329, 224] on div at bounding box center [329, 267] width 9 height 9
click at [327, 224] on icon at bounding box center [329, 268] width 6 height 6
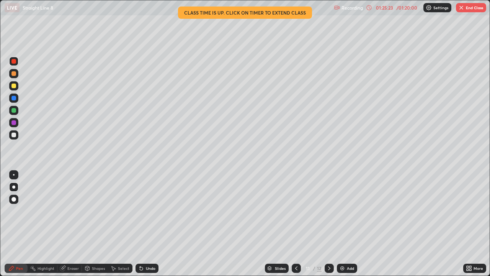
click at [328, 224] on icon at bounding box center [329, 268] width 2 height 4
click at [144, 224] on div "Undo" at bounding box center [147, 267] width 23 height 9
click at [146, 224] on div "Undo" at bounding box center [151, 268] width 10 height 4
click at [144, 224] on div "Undo" at bounding box center [147, 267] width 23 height 9
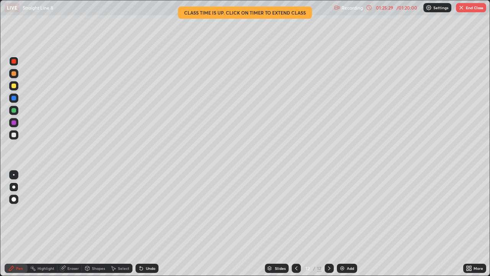
click at [277, 224] on div "Slides" at bounding box center [280, 268] width 11 height 4
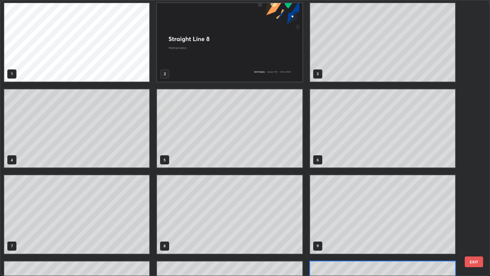
scroll to position [0, 0]
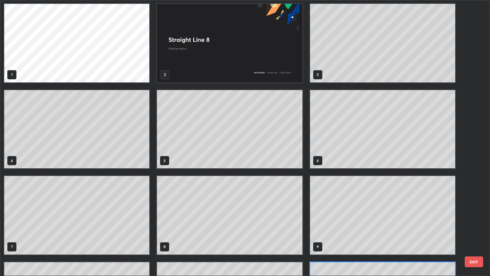
click at [213, 72] on img "grid" at bounding box center [229, 43] width 145 height 78
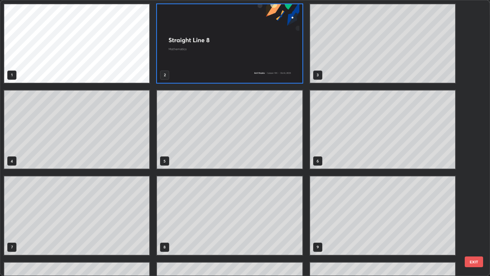
click at [269, 63] on img "grid" at bounding box center [229, 43] width 145 height 78
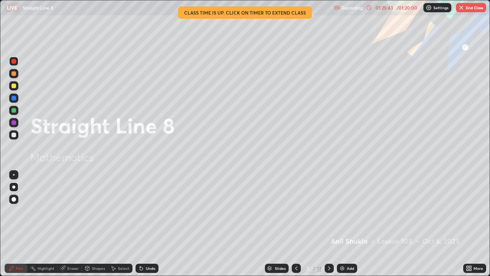
click at [279, 224] on div "Slides" at bounding box center [280, 268] width 11 height 4
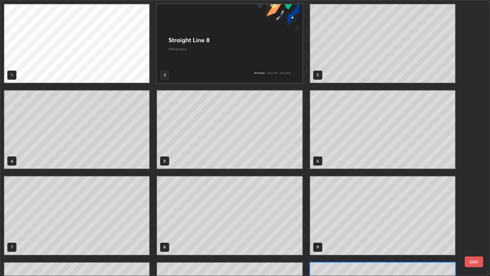
scroll to position [69, 0]
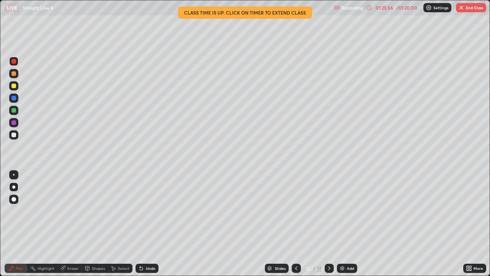
click at [146, 224] on div "Undo" at bounding box center [151, 268] width 10 height 4
click at [147, 224] on div "Undo" at bounding box center [151, 268] width 10 height 4
click at [148, 224] on div "Undo" at bounding box center [151, 268] width 10 height 4
click at [146, 224] on div "Undo" at bounding box center [151, 268] width 10 height 4
click at [148, 224] on div "Undo" at bounding box center [151, 268] width 10 height 4
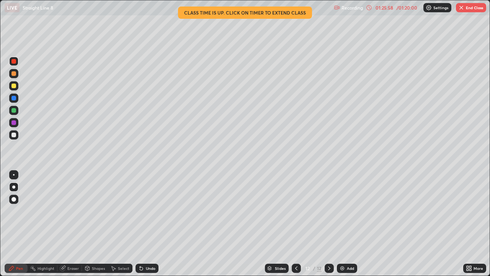
click at [147, 224] on div "Undo" at bounding box center [151, 268] width 10 height 4
click at [145, 224] on div "Undo" at bounding box center [147, 267] width 23 height 9
click at [146, 224] on div "Undo" at bounding box center [151, 268] width 10 height 4
click at [143, 224] on div "Undo" at bounding box center [147, 267] width 23 height 9
click at [145, 224] on div "Undo" at bounding box center [147, 267] width 23 height 9
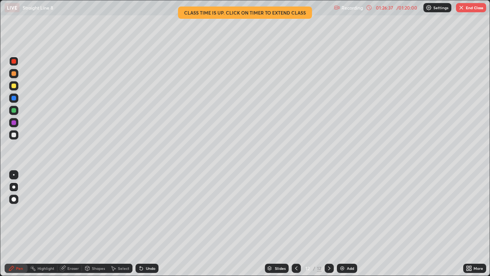
click at [465, 11] on button "End Class" at bounding box center [471, 7] width 30 height 9
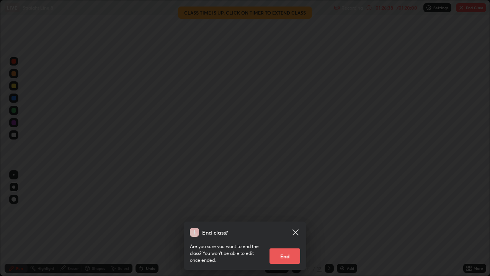
click at [465, 8] on div "End class? Are you sure you want to end the class? You won’t be able to edit on…" at bounding box center [245, 138] width 490 height 276
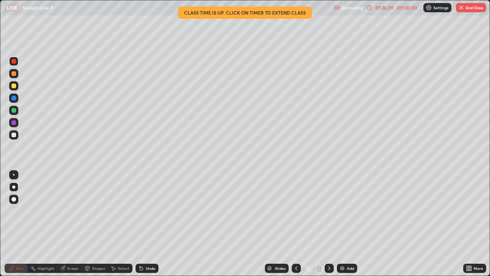
click at [461, 10] on img "button" at bounding box center [461, 8] width 6 height 6
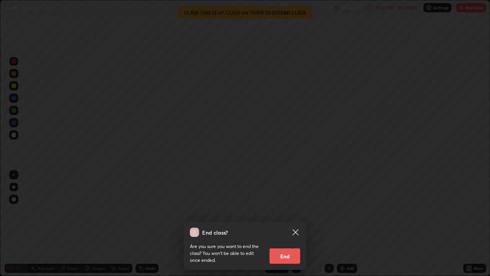
click at [291, 224] on button "End" at bounding box center [285, 255] width 31 height 15
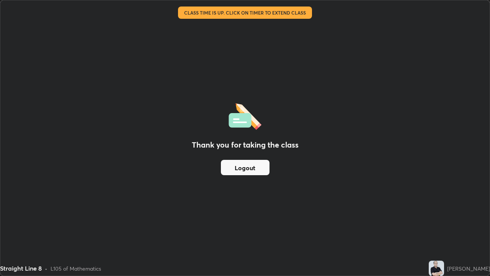
click at [287, 224] on div "Thank you for taking the class Logout" at bounding box center [244, 137] width 489 height 275
click at [291, 224] on div "Thank you for taking the class Logout" at bounding box center [244, 137] width 489 height 275
click at [246, 170] on button "Logout" at bounding box center [245, 167] width 49 height 15
click at [247, 167] on button "Logout" at bounding box center [245, 167] width 49 height 15
click at [250, 167] on button "Logout" at bounding box center [245, 167] width 49 height 15
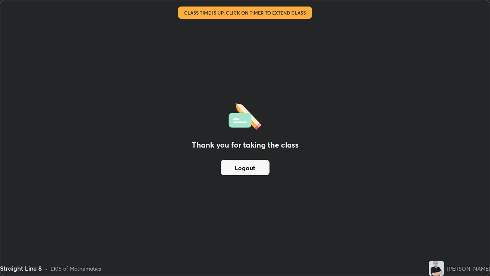
click at [252, 165] on button "Logout" at bounding box center [245, 167] width 49 height 15
click at [255, 165] on button "Logout" at bounding box center [245, 167] width 49 height 15
